Goal: Communication & Community: Share content

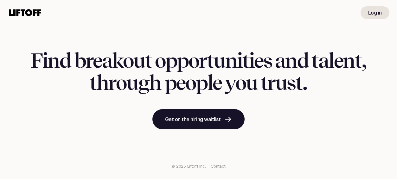
click at [373, 17] on link "Log in" at bounding box center [374, 12] width 29 height 13
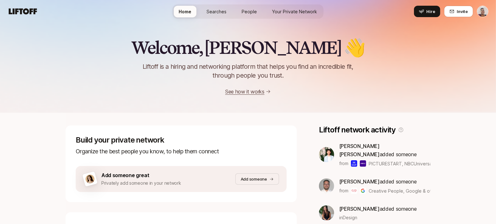
click at [245, 13] on span "People" at bounding box center [249, 11] width 15 height 7
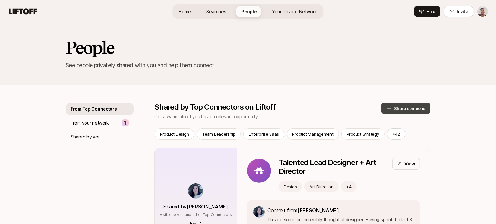
click at [405, 106] on button "Share someone" at bounding box center [405, 108] width 49 height 11
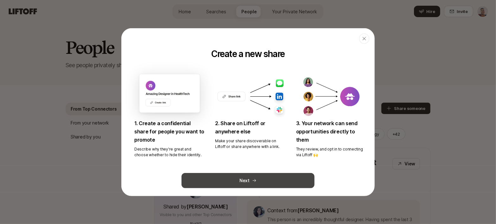
click at [244, 181] on button "Next" at bounding box center [247, 180] width 133 height 15
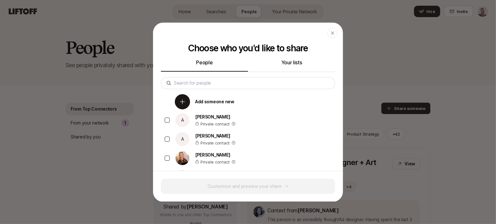
click at [249, 101] on div "Add someone new" at bounding box center [253, 103] width 164 height 18
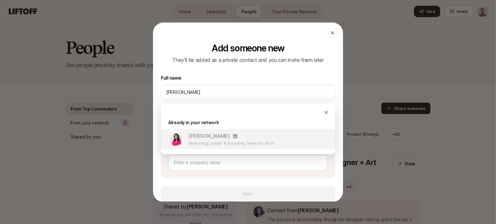
type input "[PERSON_NAME]"
click at [230, 142] on p "Marketing Leader & Founding Team at Liftoff" at bounding box center [232, 143] width 86 height 6
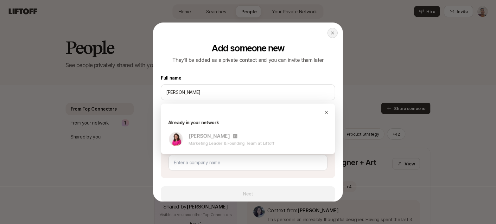
click at [333, 32] on icon at bounding box center [332, 32] width 5 height 5
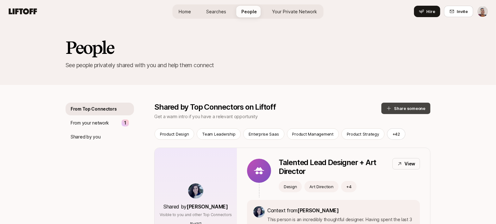
click at [405, 103] on button "Share someone" at bounding box center [405, 108] width 49 height 11
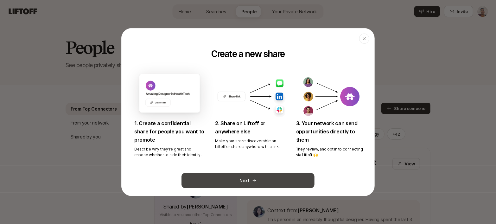
click at [260, 174] on button "Next" at bounding box center [247, 180] width 133 height 15
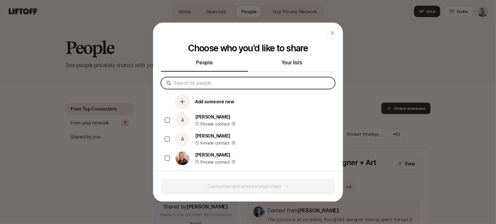
click at [204, 79] on input at bounding box center [252, 83] width 156 height 8
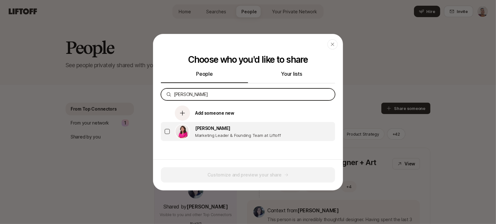
type input "emma"
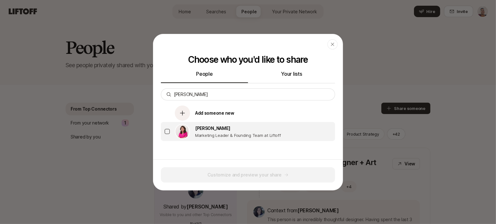
click at [207, 126] on p "[PERSON_NAME]" at bounding box center [238, 128] width 86 height 8
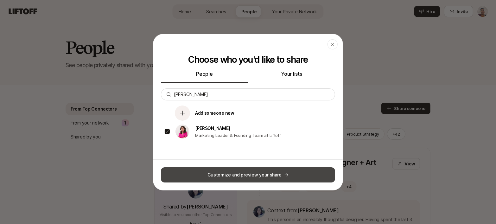
click at [222, 172] on button "Customize and preview your share" at bounding box center [248, 174] width 174 height 15
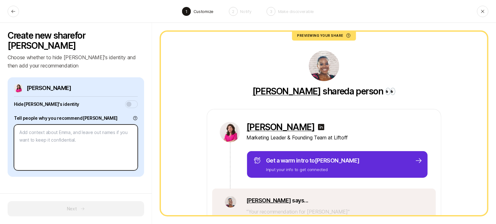
click at [123, 131] on textarea at bounding box center [76, 147] width 124 height 46
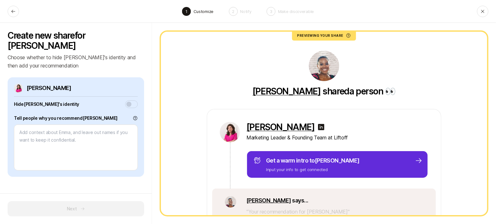
click at [151, 106] on div "Create new share for Emma Choose whether to hide Emma's identity and then add y…" at bounding box center [76, 123] width 152 height 201
